Goal: Navigation & Orientation: Go to known website

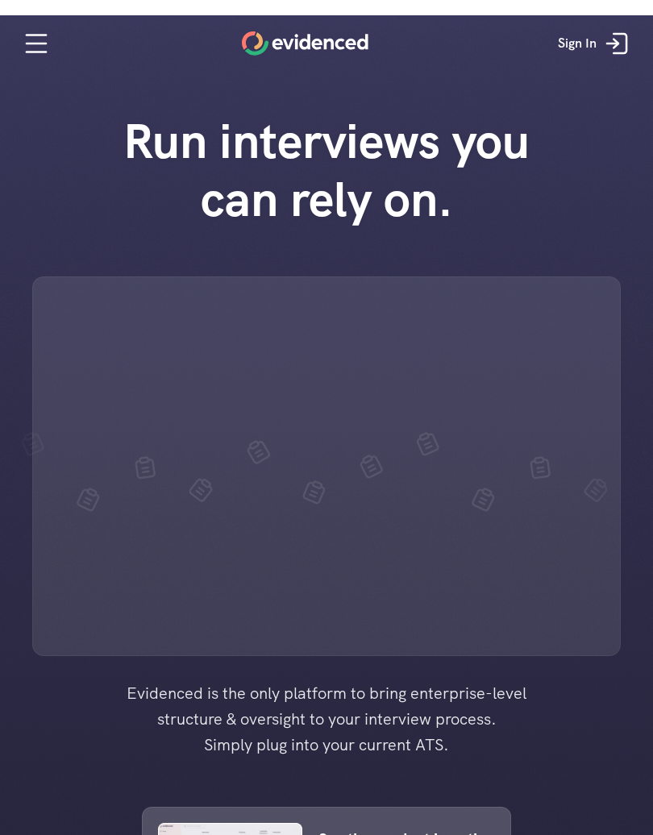
scroll to position [-15, 0]
